Goal: Task Accomplishment & Management: Manage account settings

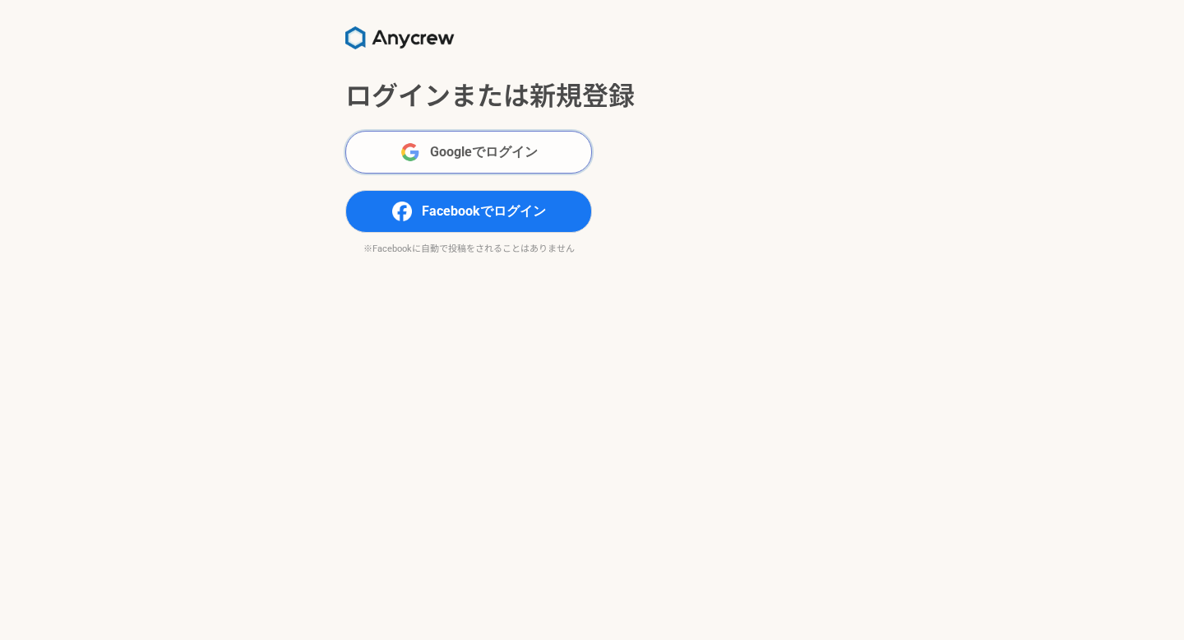
click at [456, 149] on span "Googleでログイン" at bounding box center [484, 152] width 108 height 20
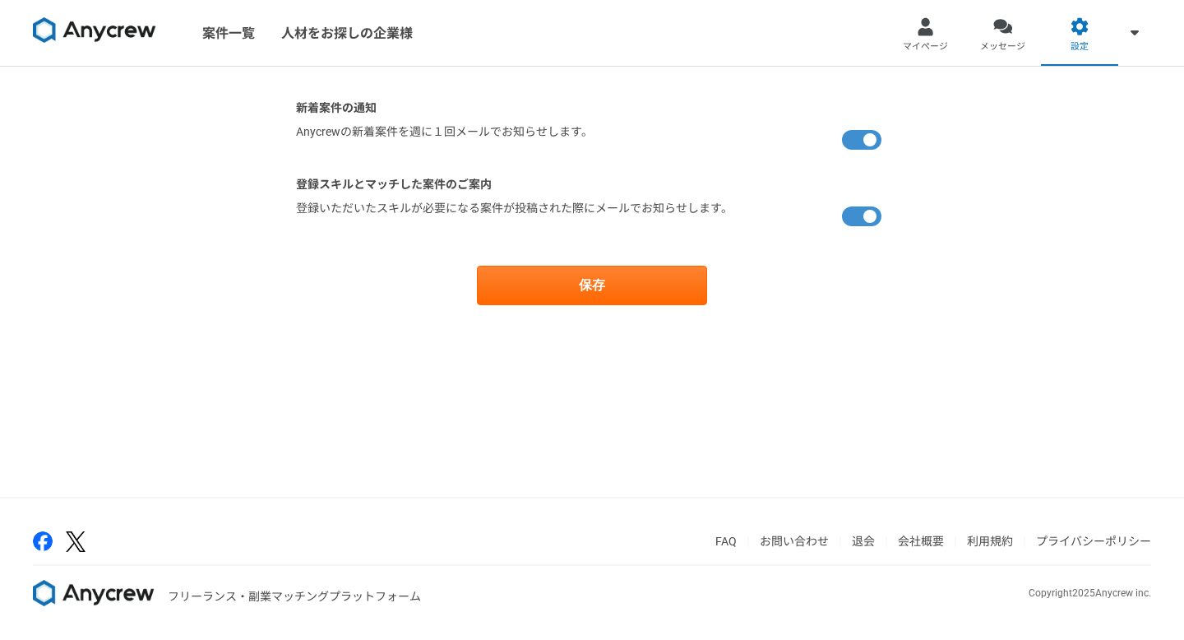
click at [869, 129] on label at bounding box center [865, 139] width 46 height 33
click at [307, 129] on input "checkbox" at bounding box center [301, 128] width 11 height 11
checkbox input "false"
click at [868, 205] on label at bounding box center [865, 216] width 46 height 33
click at [307, 205] on input "checkbox" at bounding box center [301, 205] width 11 height 11
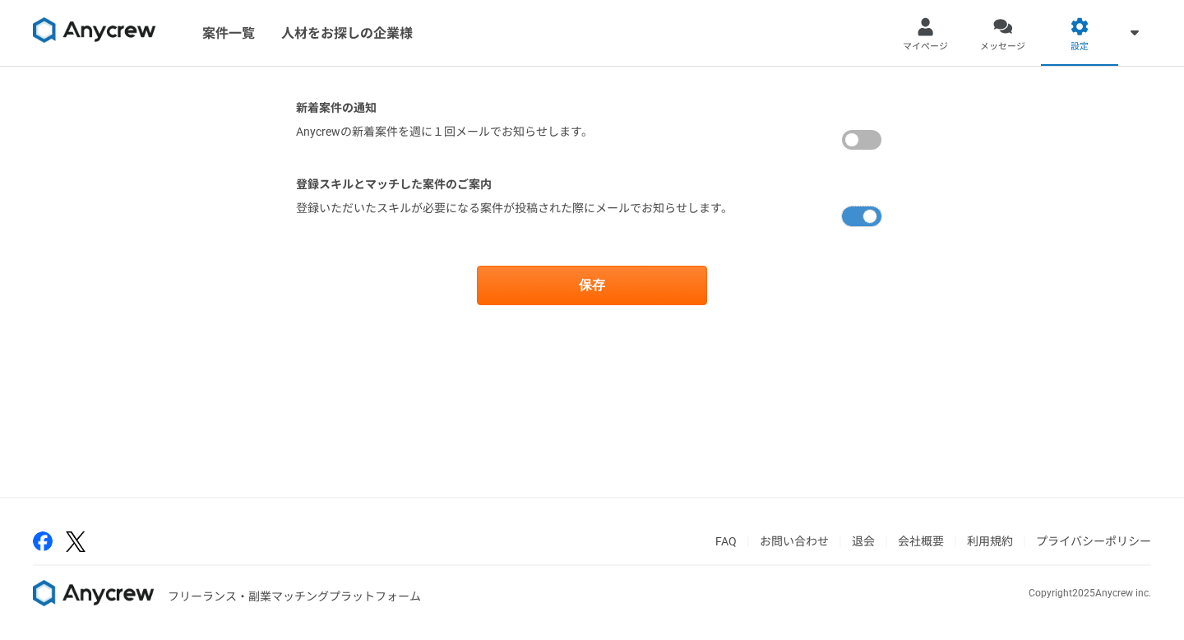
checkbox input "false"
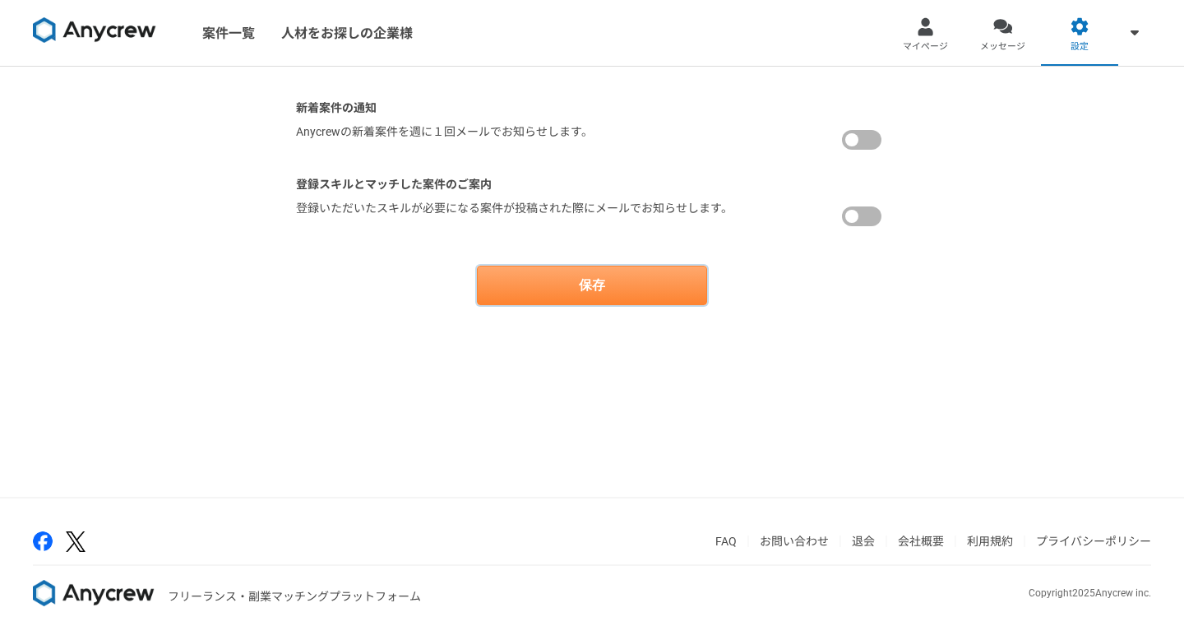
click at [636, 273] on button "保存" at bounding box center [592, 285] width 230 height 39
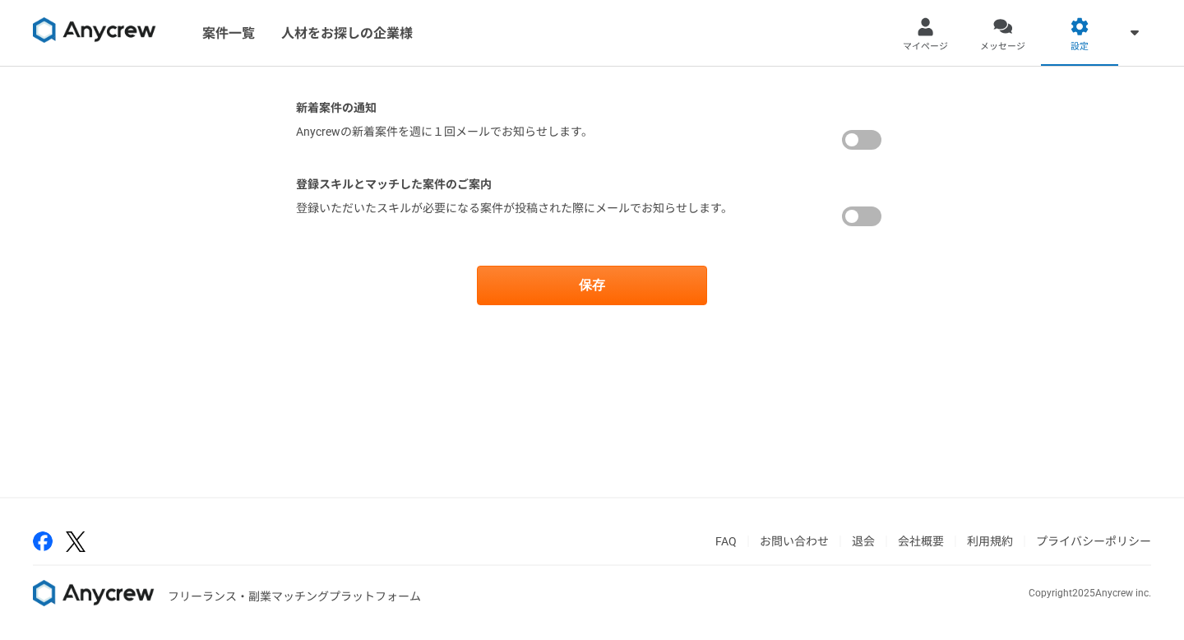
click at [538, 58] on nav "案件一覧 人材をお探しの企業様 マイページ メッセージ 設定" at bounding box center [592, 33] width 1184 height 66
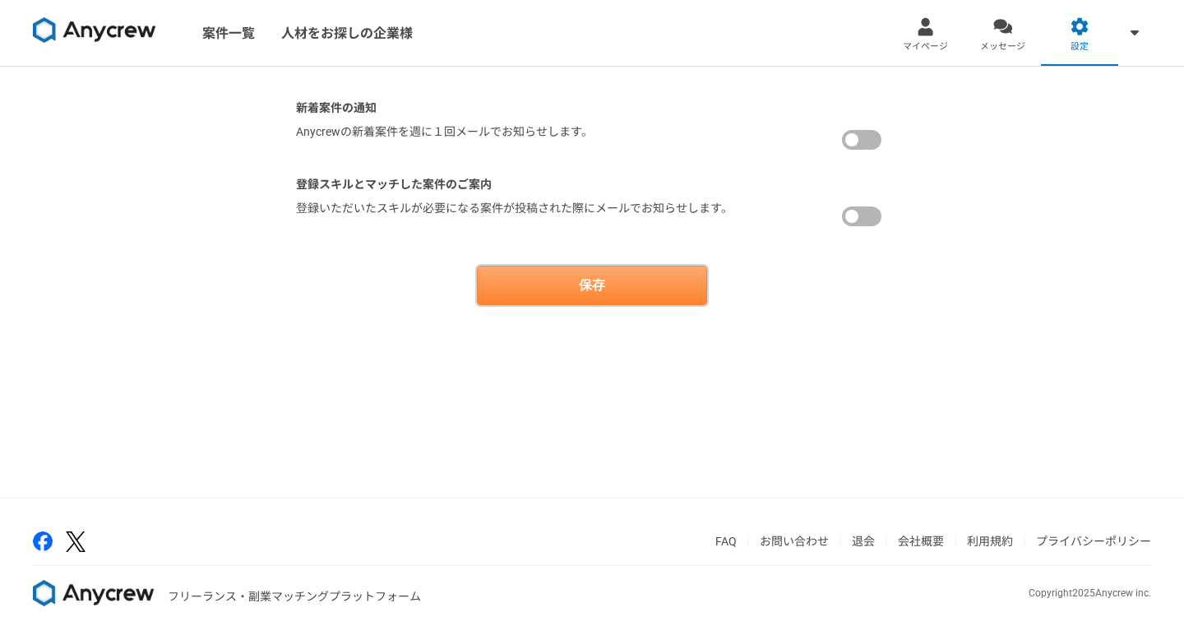
click at [539, 291] on button "保存" at bounding box center [592, 285] width 230 height 39
